Goal: Find specific page/section: Find specific page/section

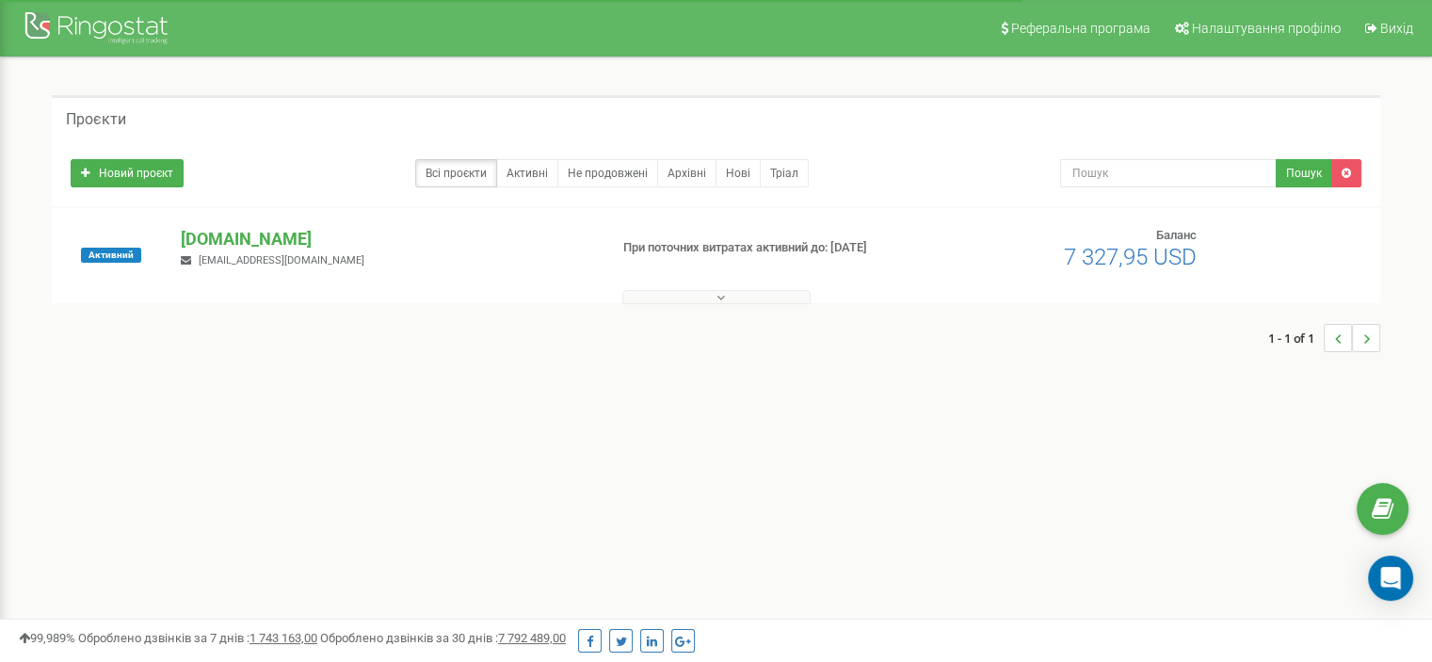
click at [680, 302] on button at bounding box center [716, 297] width 188 height 14
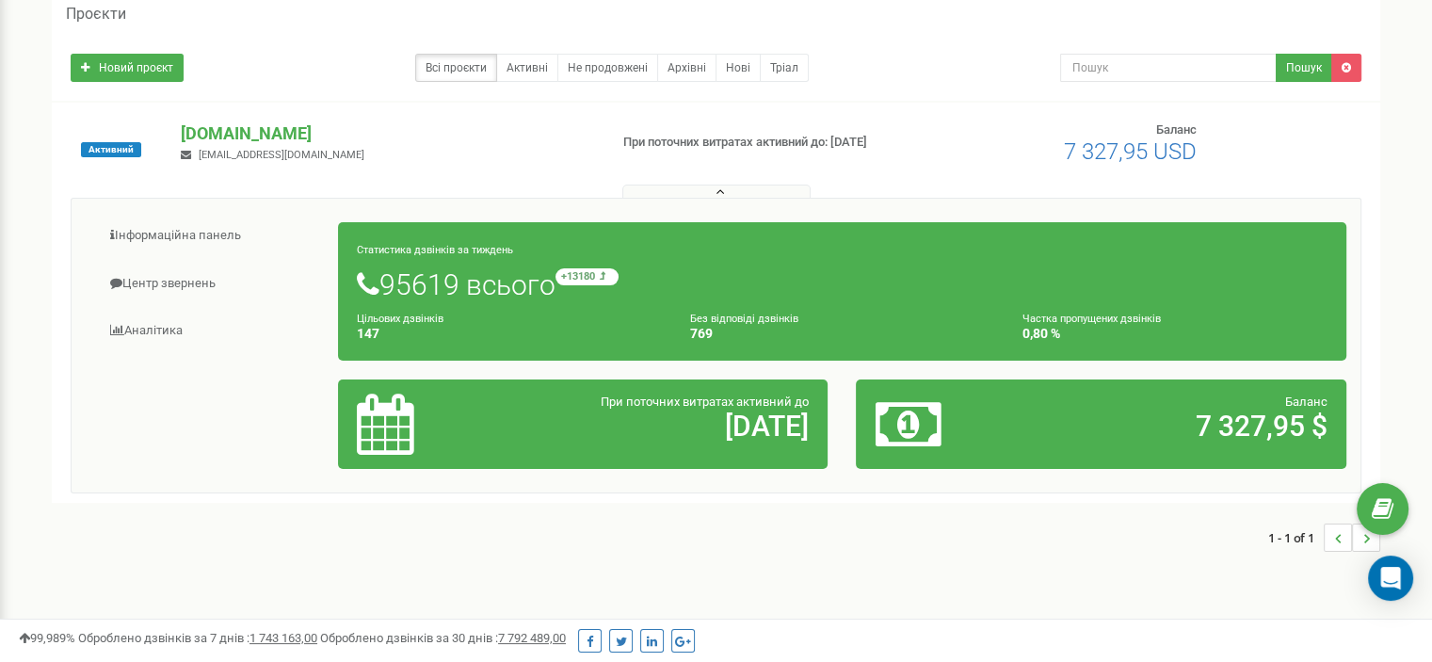
scroll to position [188, 0]
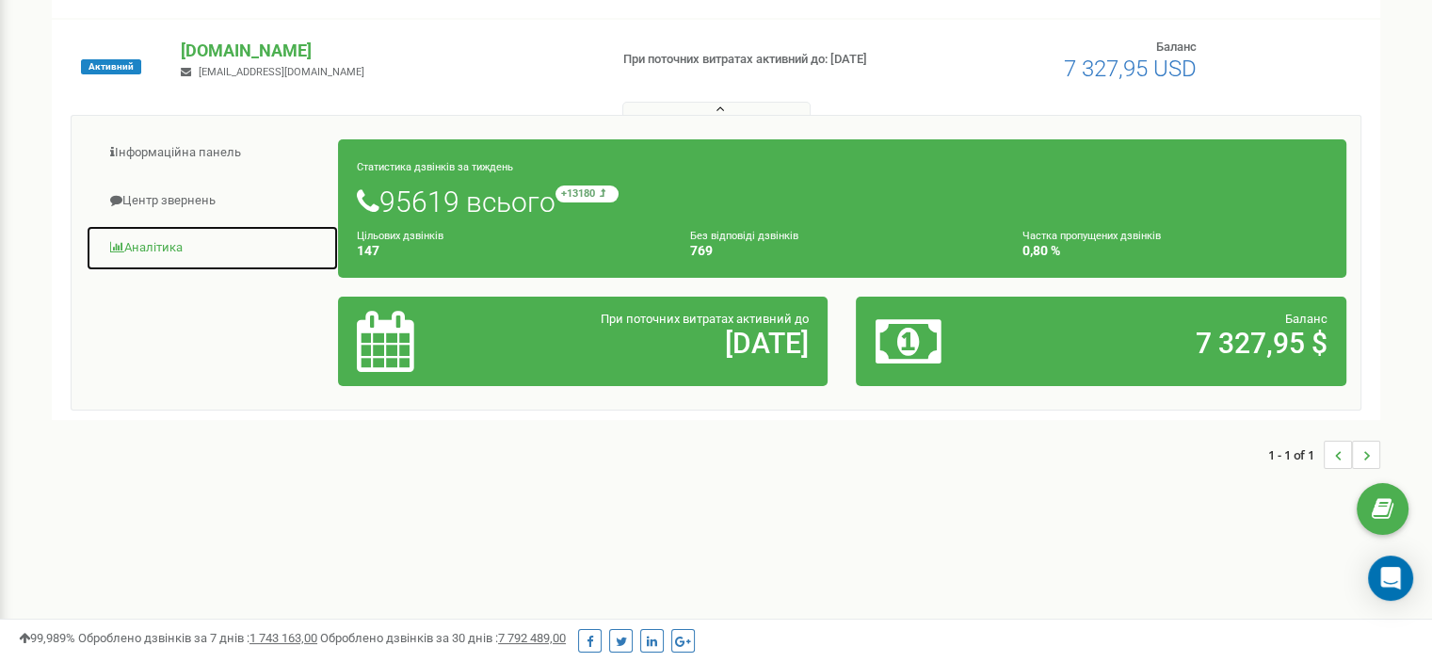
click at [160, 240] on link "Аналiтика" at bounding box center [212, 248] width 253 height 46
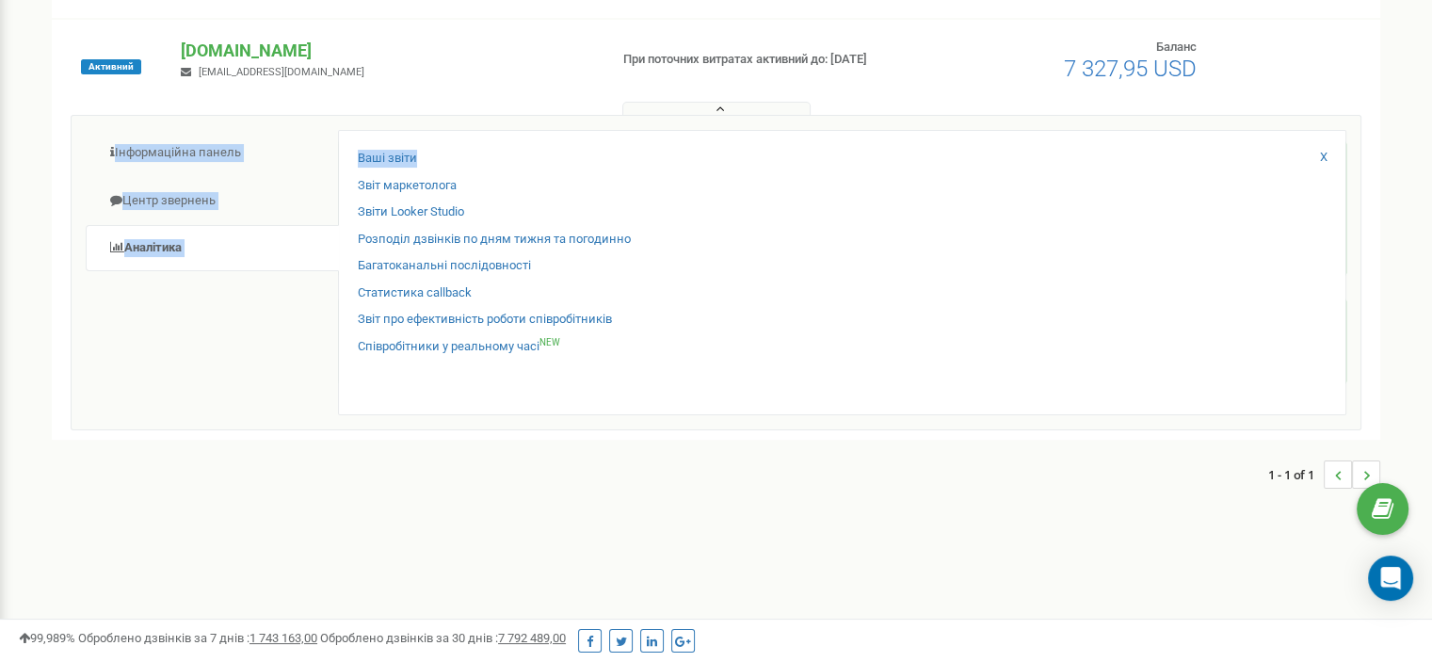
drag, startPoint x: 941, startPoint y: 21, endPoint x: 929, endPoint y: 136, distance: 115.5
click at [931, 127] on div "Активний [DOMAIN_NAME] [EMAIL_ADDRESS][DOMAIN_NAME] При поточних витратах актив…" at bounding box center [716, 230] width 1328 height 420
click at [582, 472] on div "1 - 1 of 1" at bounding box center [716, 474] width 1328 height 66
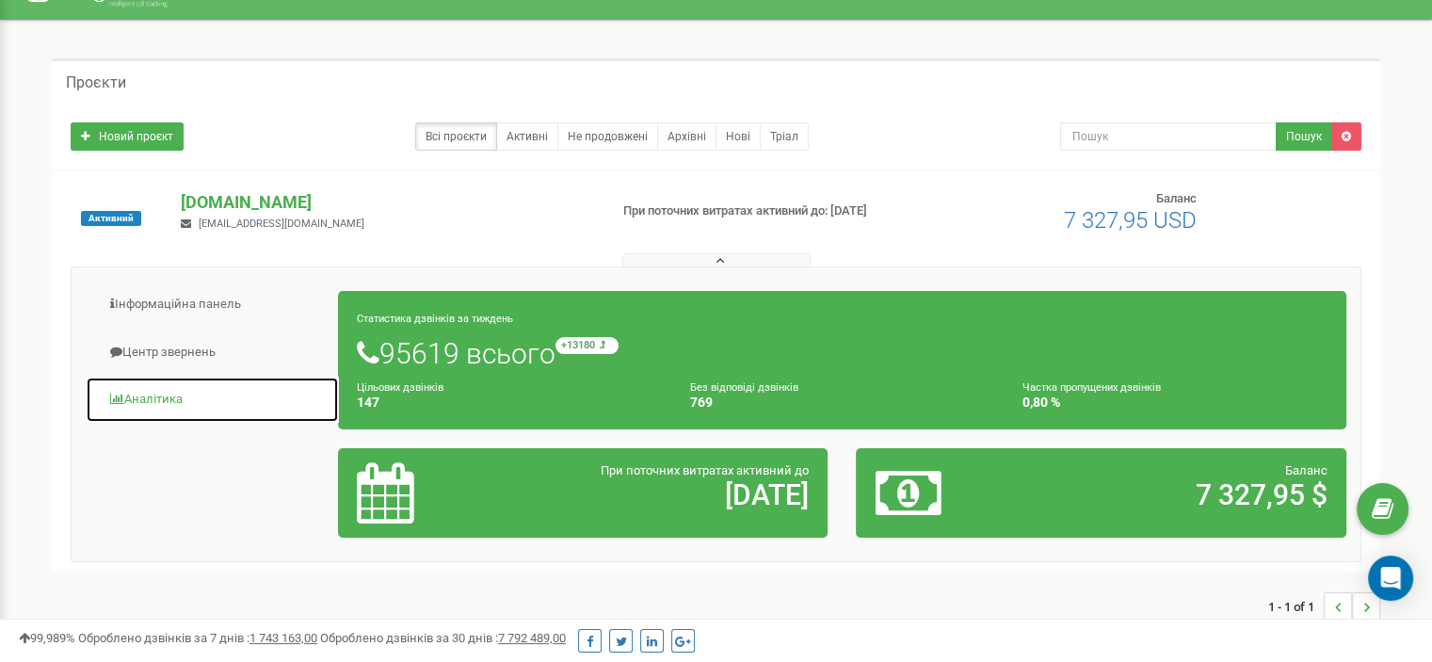
scroll to position [94, 0]
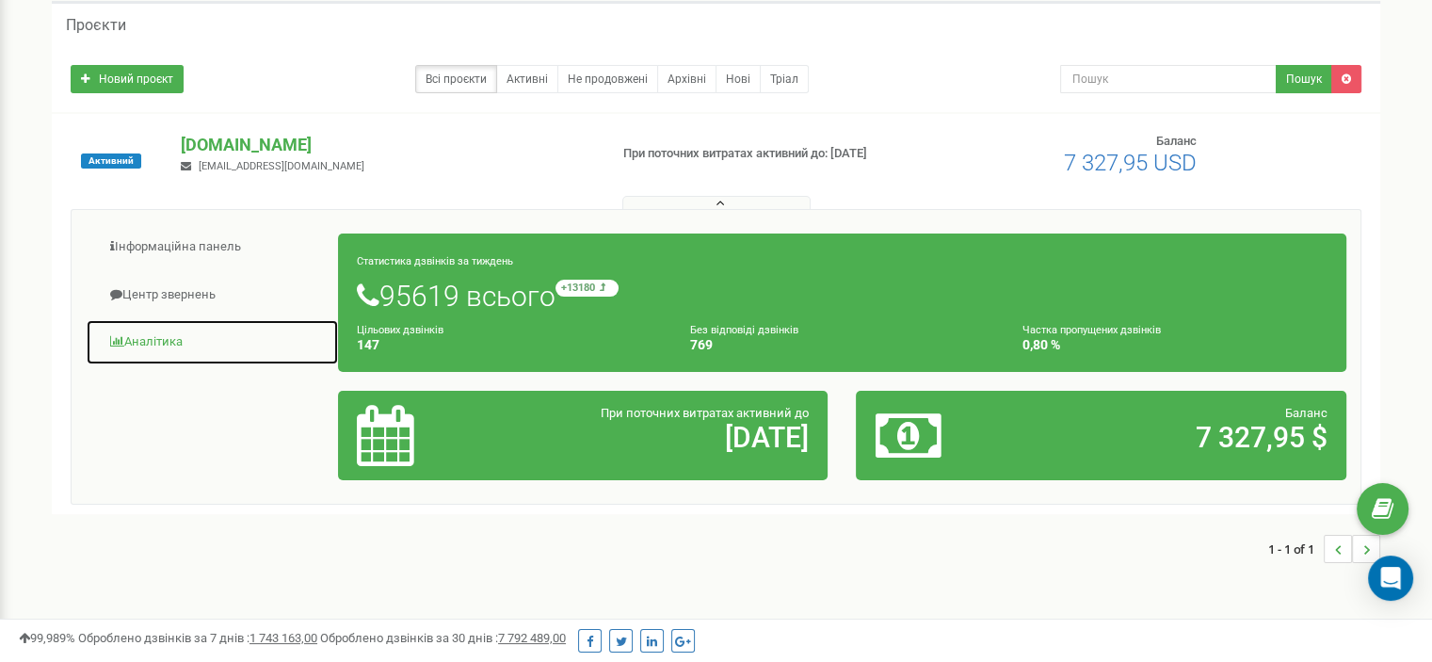
click at [180, 351] on link "Аналiтика" at bounding box center [212, 342] width 253 height 46
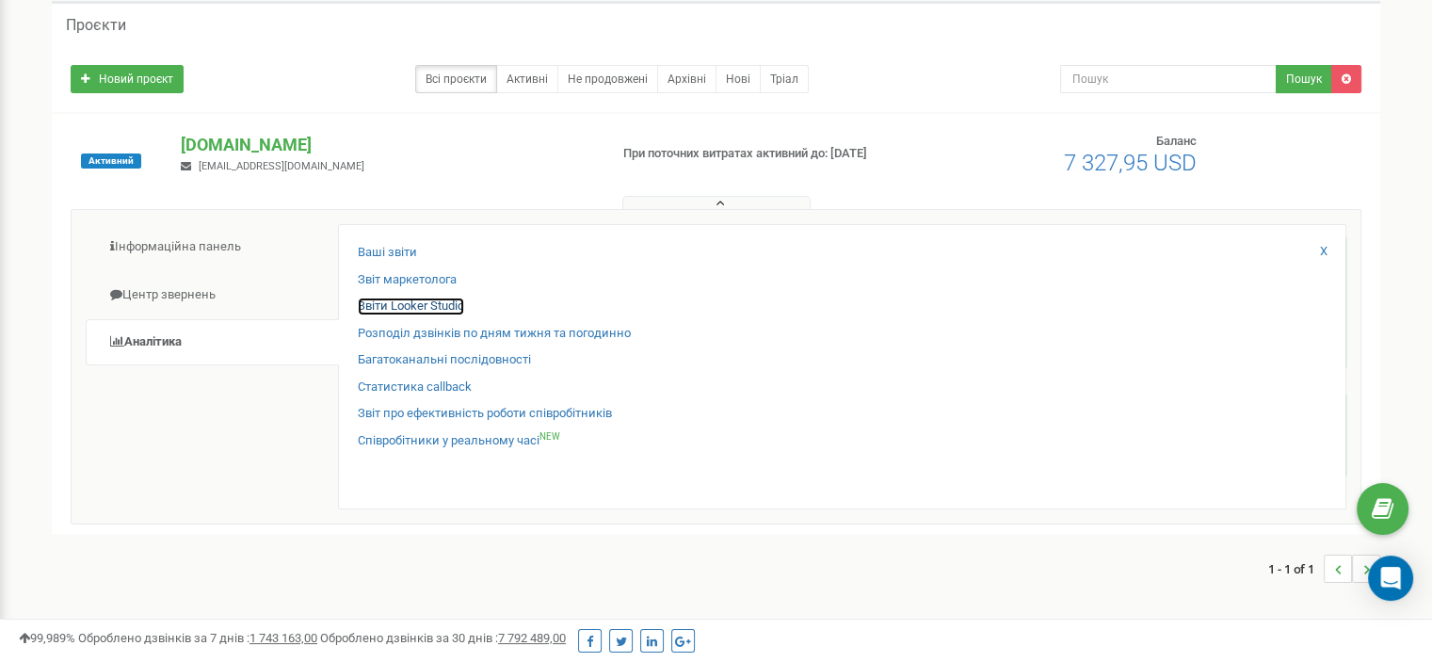
click at [429, 313] on link "Звіти Looker Studio" at bounding box center [411, 306] width 106 height 18
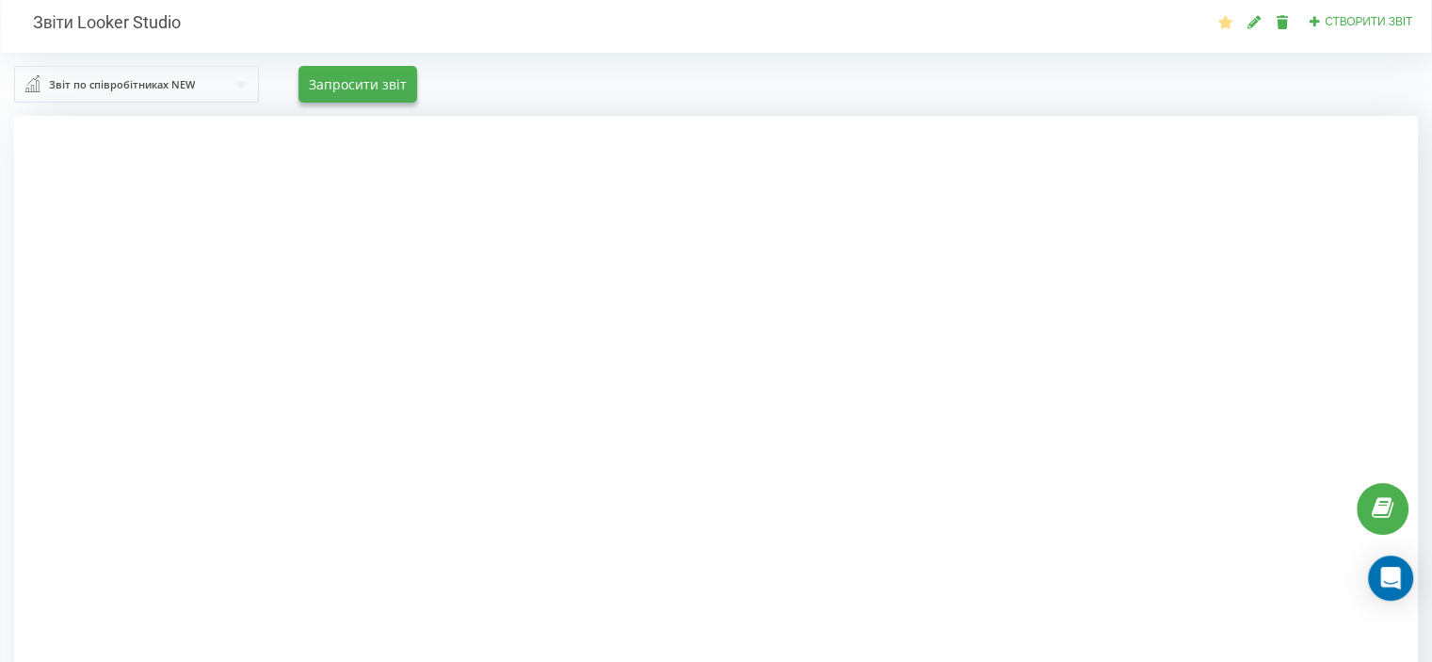
scroll to position [94, 0]
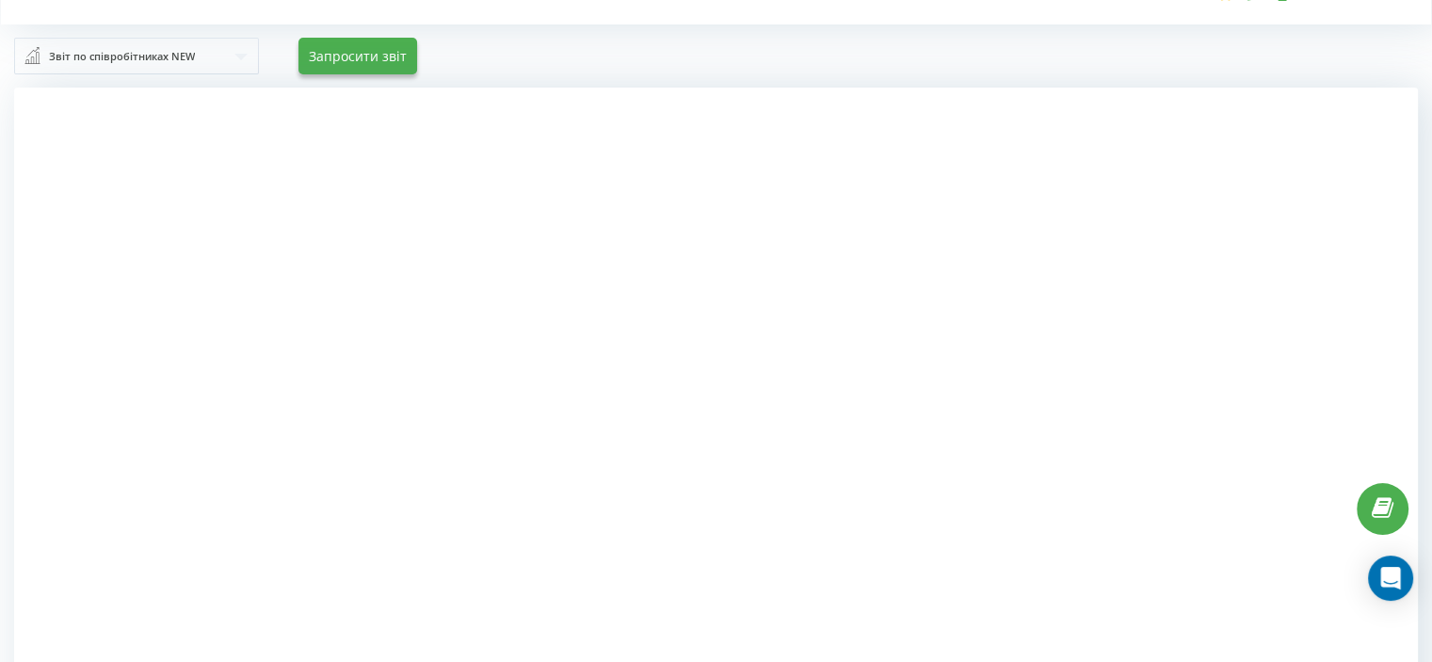
click at [1268, 373] on div at bounding box center [715, 419] width 1403 height 662
click at [1290, 472] on div at bounding box center [715, 419] width 1403 height 662
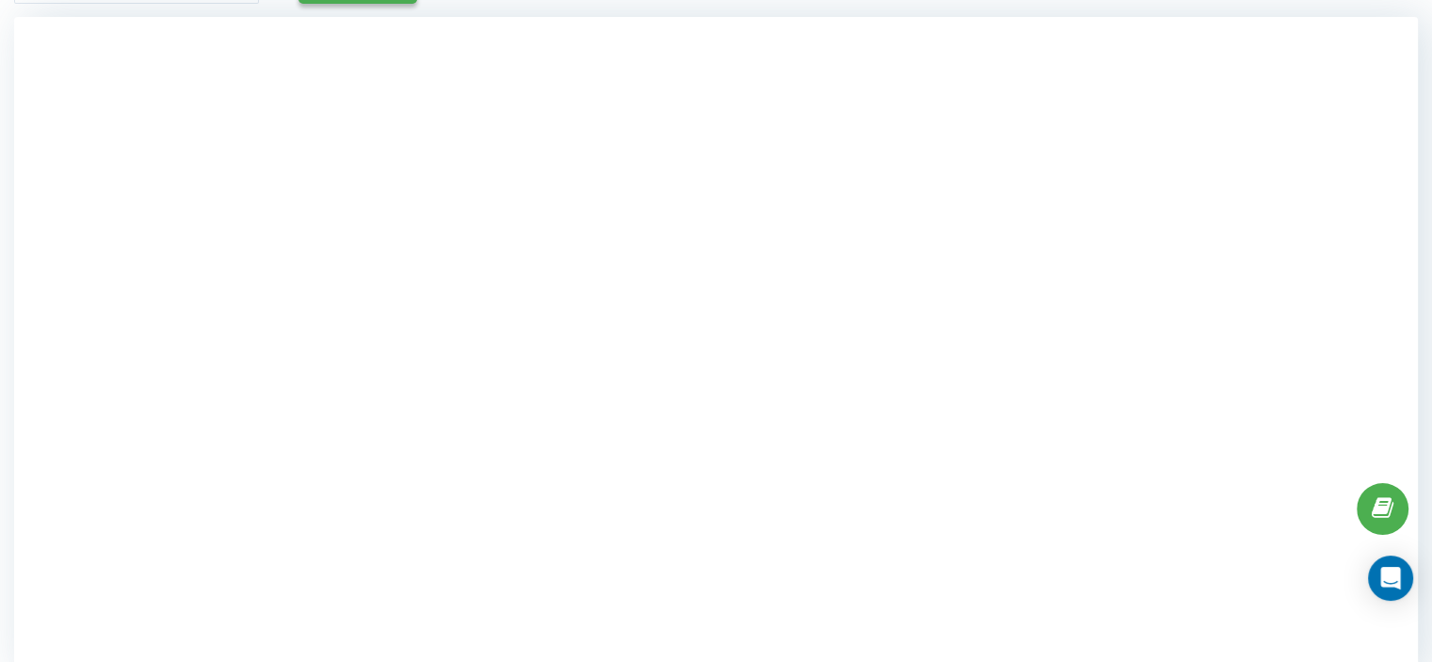
scroll to position [188, 0]
